Goal: Information Seeking & Learning: Learn about a topic

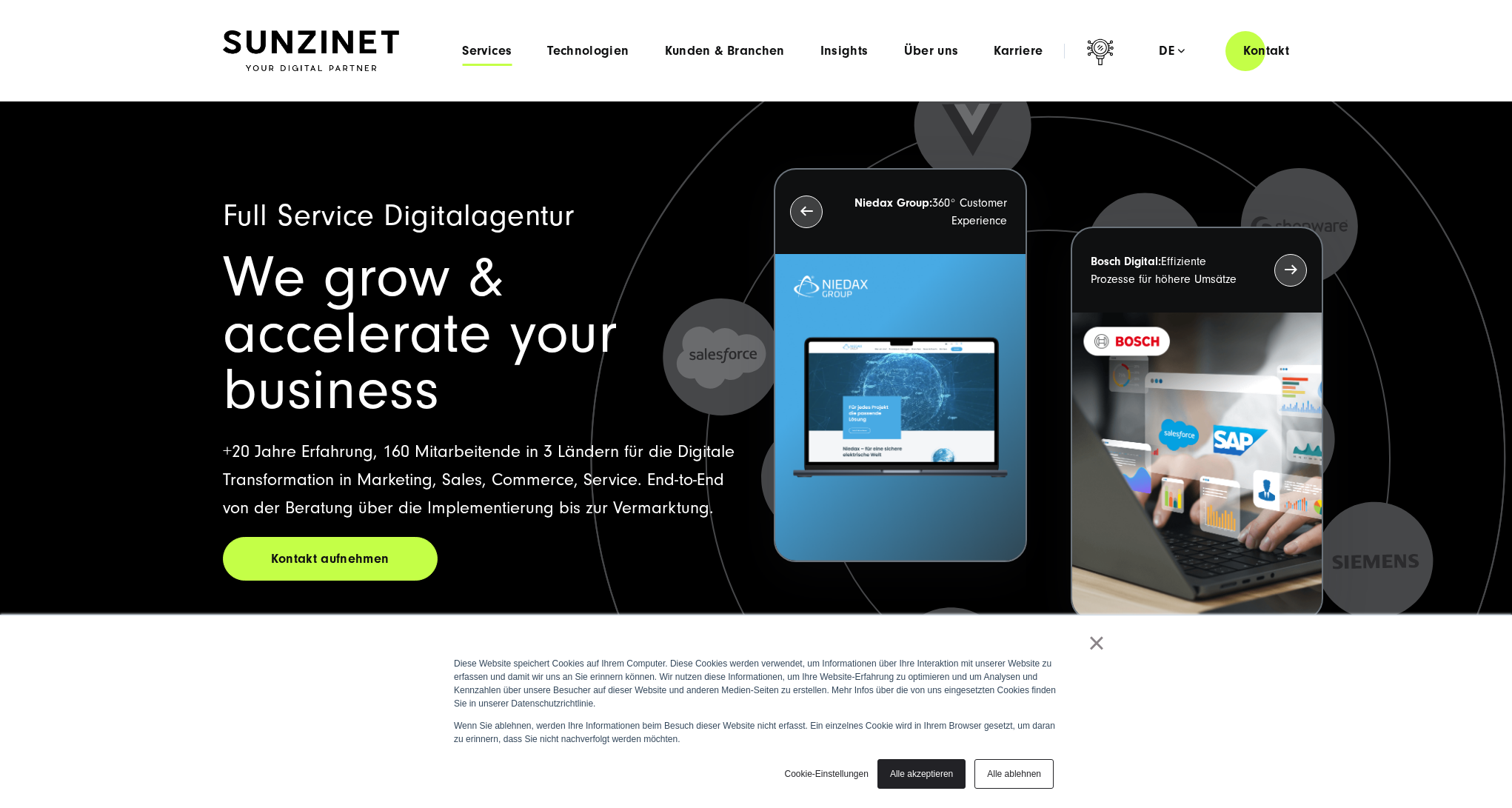
click at [508, 52] on span "Services" at bounding box center [486, 51] width 50 height 15
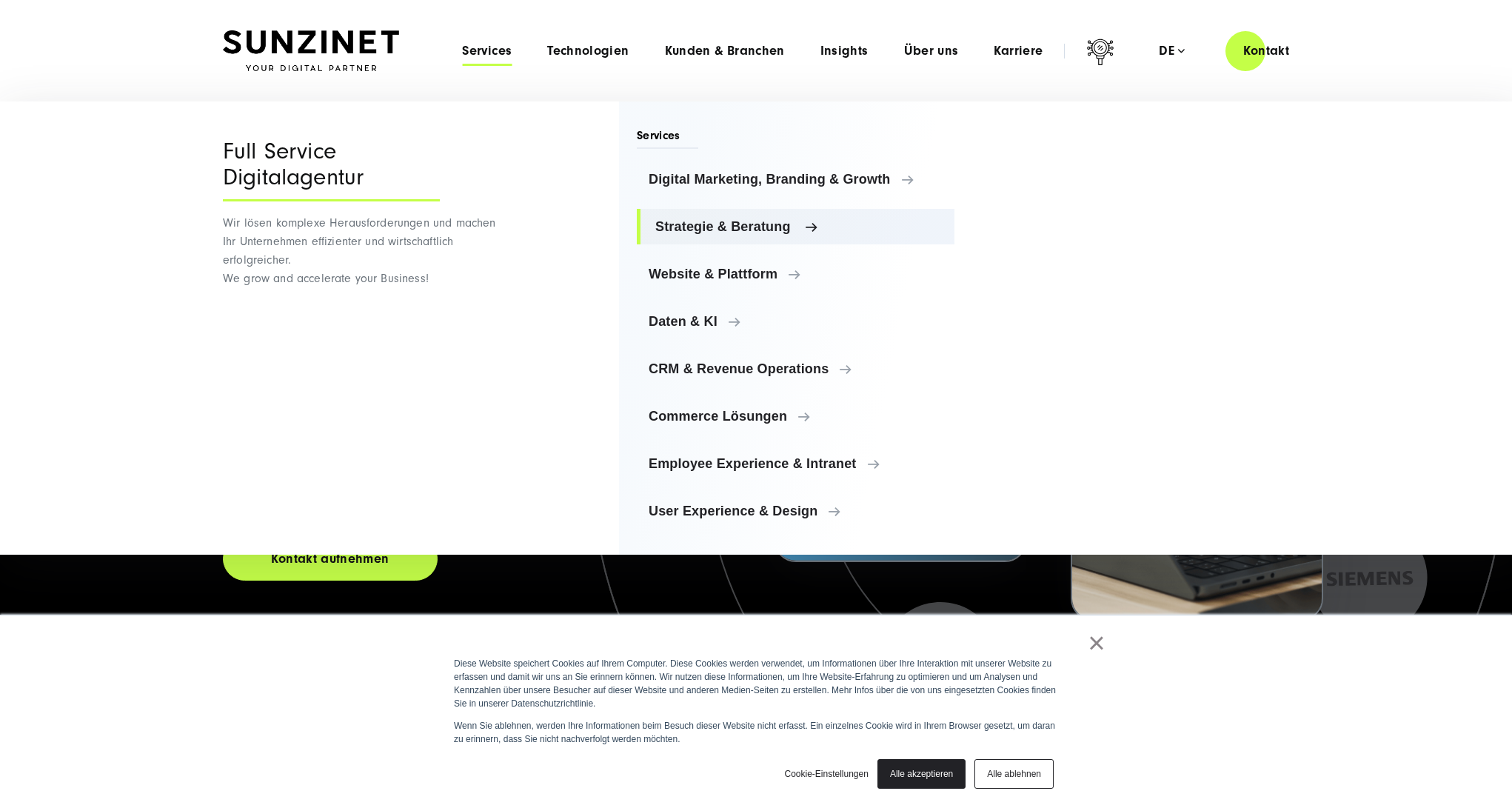
click at [688, 223] on span "Strategie & Beratung" at bounding box center [799, 227] width 287 height 15
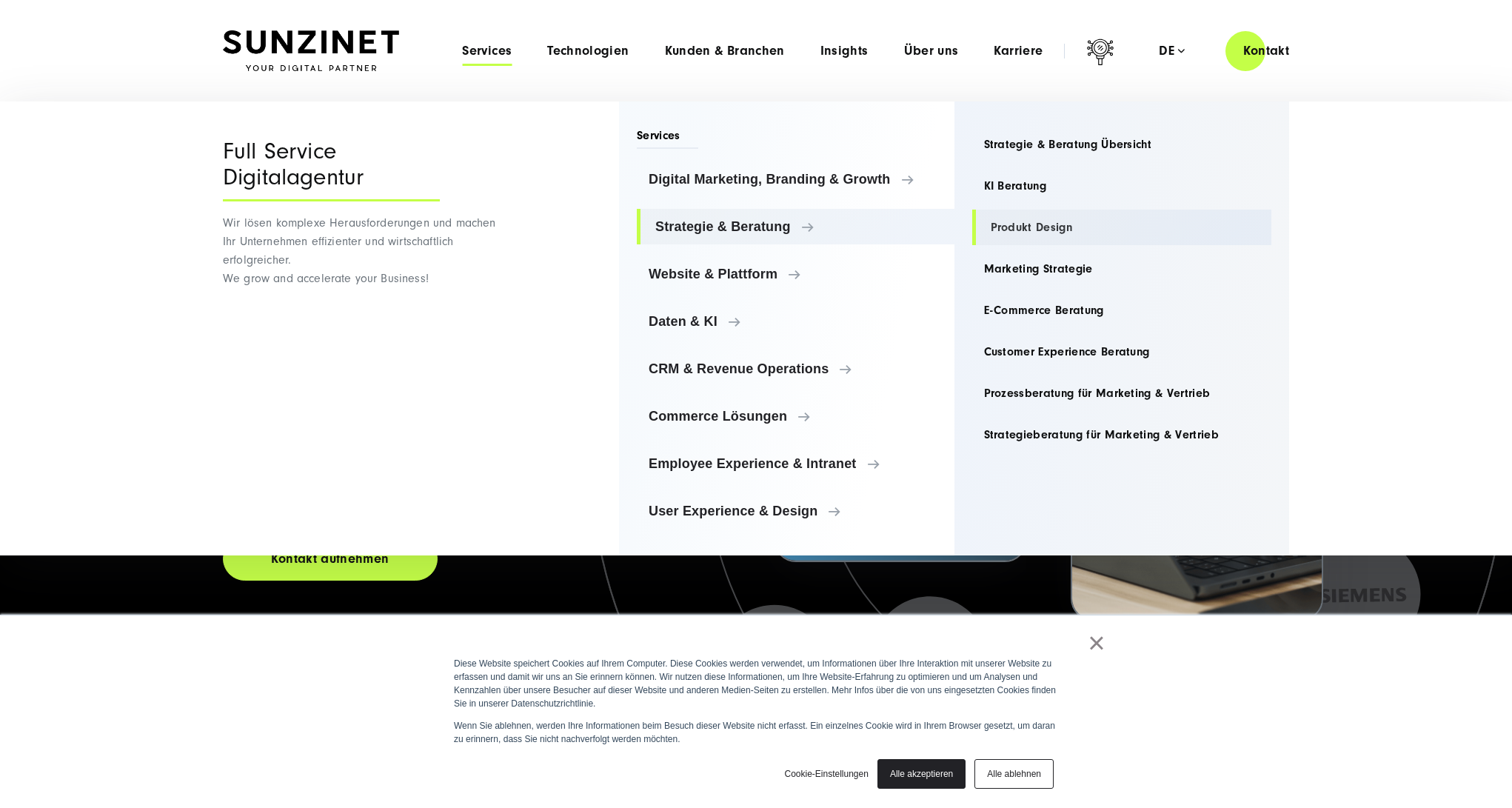
click at [997, 231] on link "Produkt Design" at bounding box center [1123, 227] width 300 height 36
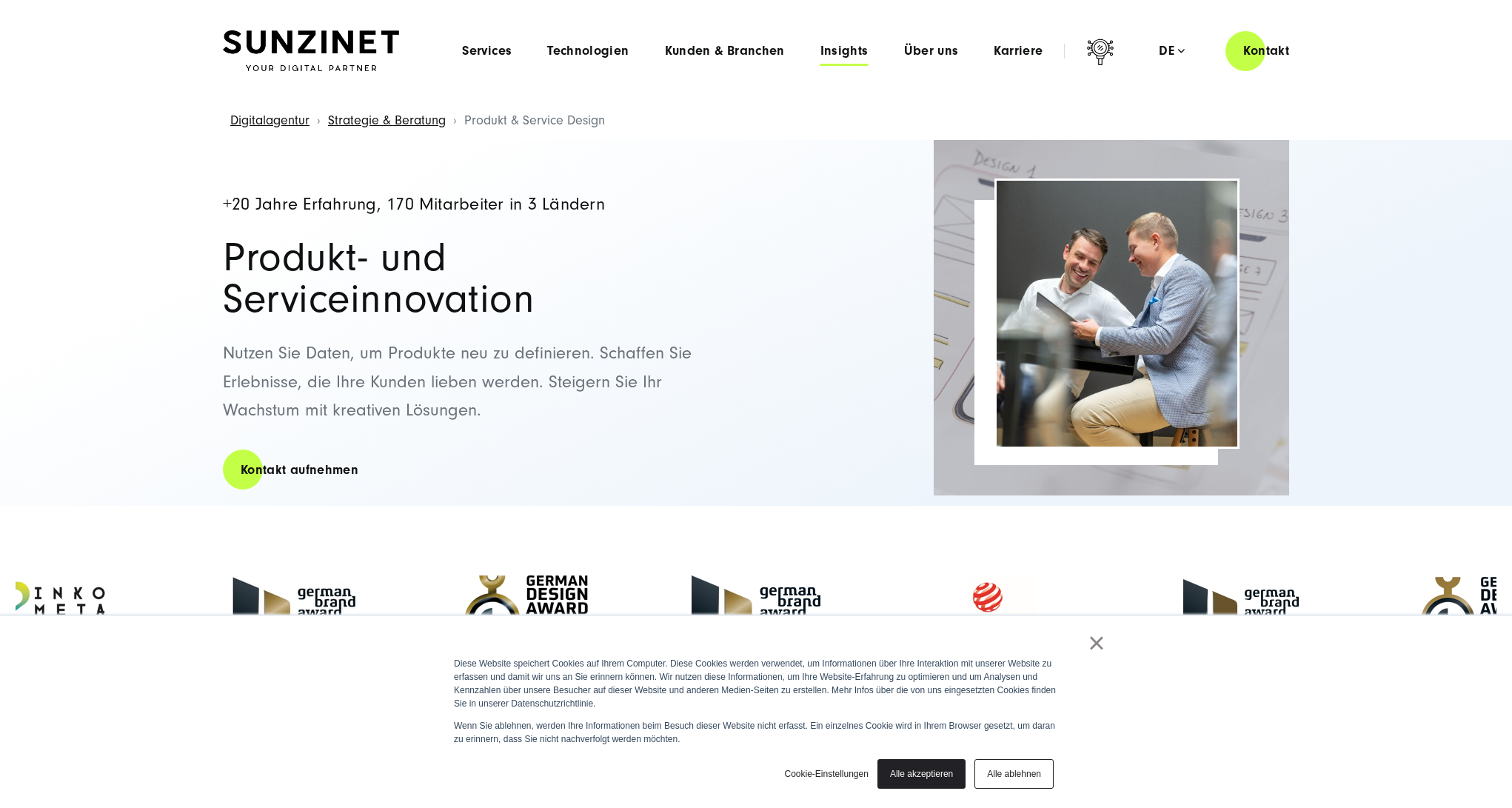
click at [855, 47] on span "Insights" at bounding box center [844, 51] width 48 height 15
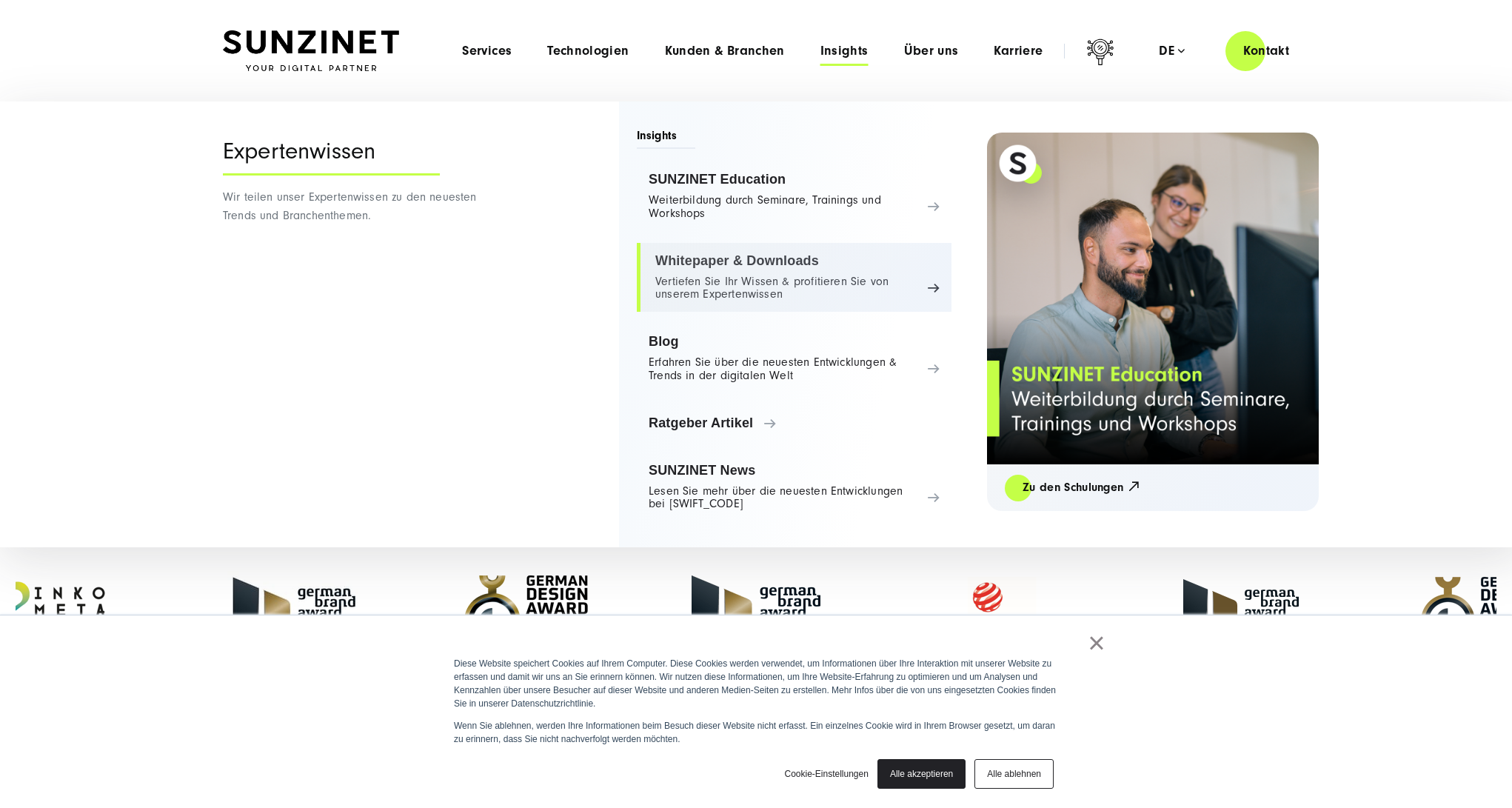
click at [720, 278] on link "Whitepaper & Downloads Vertiefen Sie Ihr Wissen & profitieren Sie von unserem E…" at bounding box center [793, 278] width 314 height 70
